Goal: Task Accomplishment & Management: Complete application form

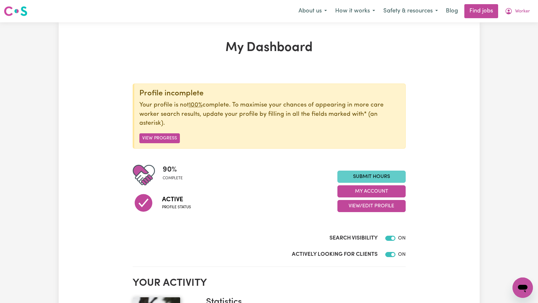
click at [373, 179] on link "Submit Hours" at bounding box center [372, 177] width 68 height 12
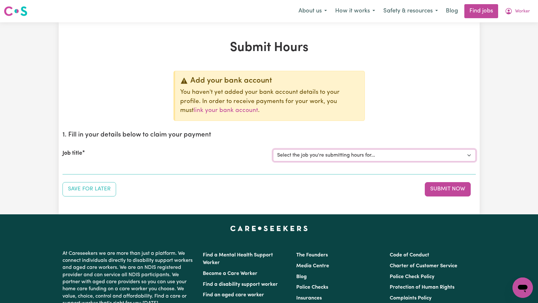
click at [342, 153] on select "Select the job you're submitting hours for... [Tumbi Umbi] Cleaner needed Tumbi…" at bounding box center [374, 155] width 203 height 12
select select "14117"
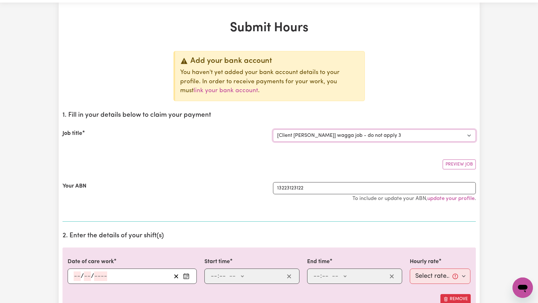
scroll to position [98, 0]
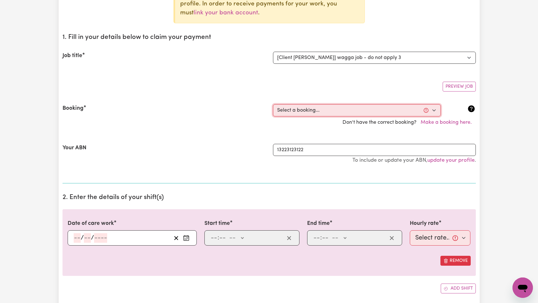
click at [319, 112] on select "Select a booking... [DATE] 06:00pm to 06:04pm (ONE-OFF)" at bounding box center [357, 110] width 168 height 12
select select "354737"
type input "[DATE]"
type input "30"
type input "7"
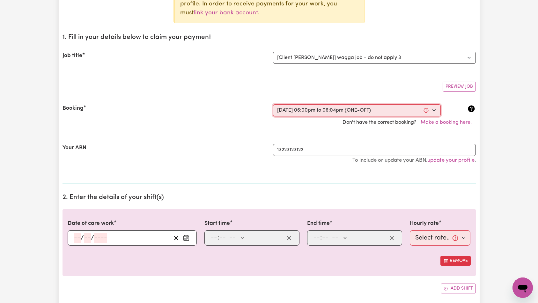
type input "2025"
type input "18:00"
type input "6"
type input "0"
select select "pm"
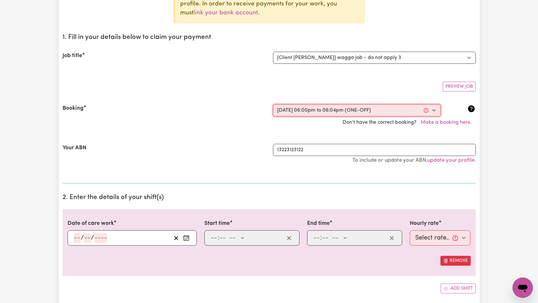
type input "18:04"
type input "6"
type input "4"
select select "pm"
select select "25-Weekday"
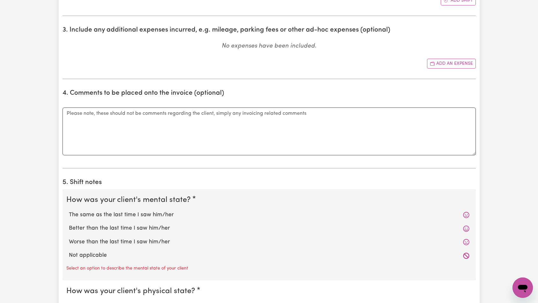
scroll to position [506, 0]
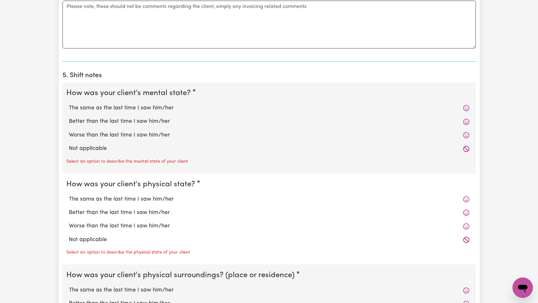
click at [91, 150] on label "Not applicable" at bounding box center [269, 149] width 401 height 8
click at [69, 145] on input "Not applicable" at bounding box center [69, 144] width 0 height 0
radio input "true"
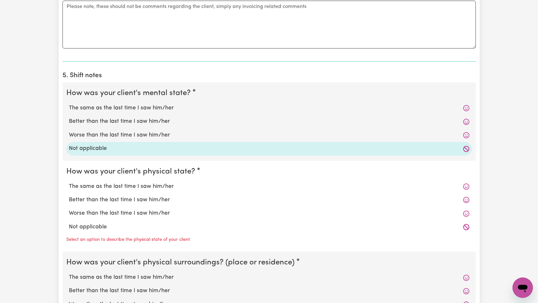
click at [80, 226] on label "Not applicable" at bounding box center [269, 227] width 401 height 8
click at [69, 223] on input "Not applicable" at bounding box center [69, 223] width 0 height 0
radio input "true"
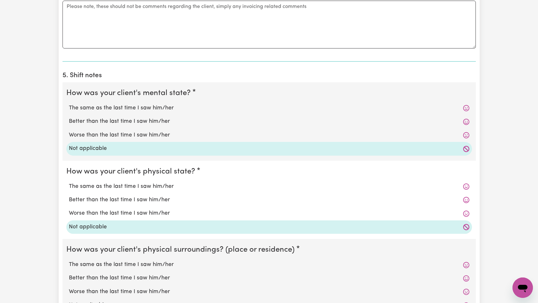
scroll to position [584, 0]
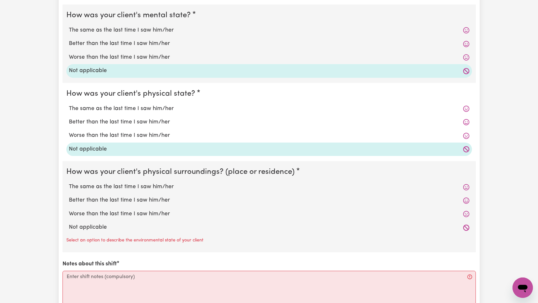
click at [90, 224] on label "Not applicable" at bounding box center [269, 227] width 401 height 8
click at [69, 223] on input "Not applicable" at bounding box center [69, 223] width 0 height 0
radio input "true"
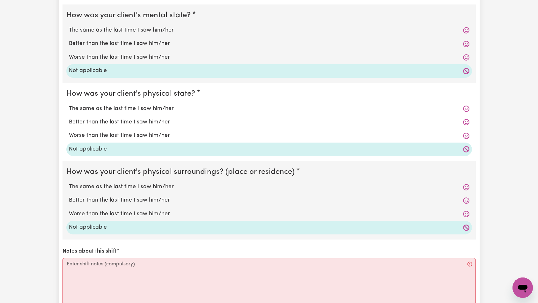
scroll to position [709, 0]
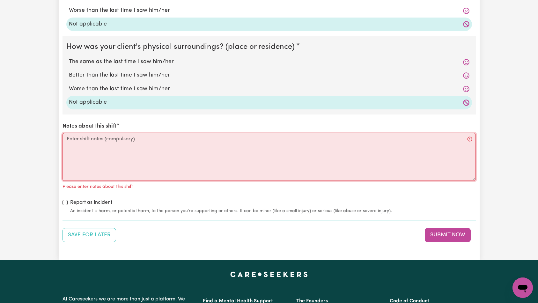
click at [133, 159] on textarea "Notes about this shift" at bounding box center [269, 157] width 413 height 48
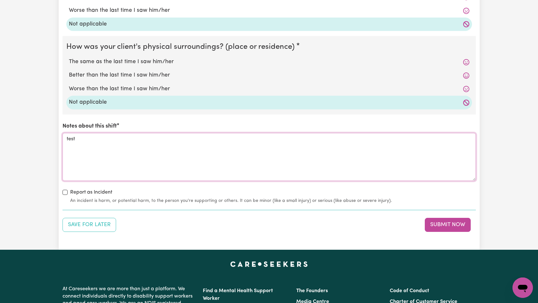
type textarea "test"
click at [440, 223] on button "Submit Now" at bounding box center [448, 225] width 46 height 14
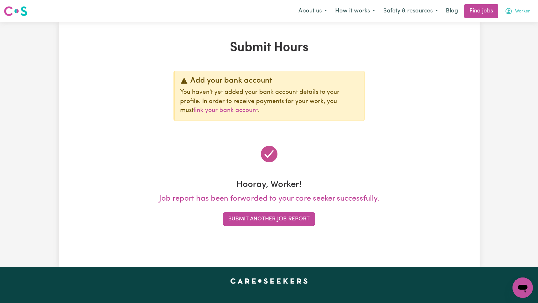
scroll to position [0, 0]
click at [525, 16] on button "Worker" at bounding box center [517, 10] width 33 height 13
click at [519, 15] on span "Worker" at bounding box center [522, 11] width 15 height 7
click at [521, 14] on span "Worker" at bounding box center [522, 11] width 15 height 7
click at [500, 51] on link "Logout" at bounding box center [509, 49] width 50 height 12
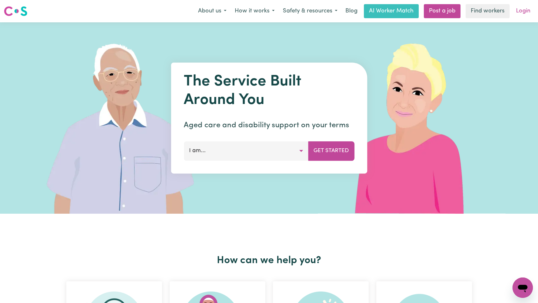
click at [527, 6] on link "Login" at bounding box center [523, 11] width 22 height 14
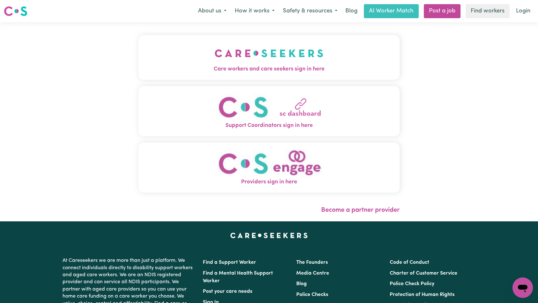
click at [215, 53] on img "Care workers and care seekers sign in here" at bounding box center [269, 53] width 109 height 24
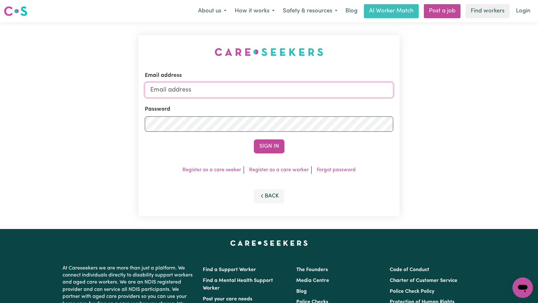
click at [297, 90] on input "Email address" at bounding box center [269, 89] width 249 height 15
type input "[EMAIL_ADDRESS][DOMAIN_NAME]"
click at [264, 144] on button "Sign In" at bounding box center [269, 146] width 31 height 14
